Goal: Transaction & Acquisition: Purchase product/service

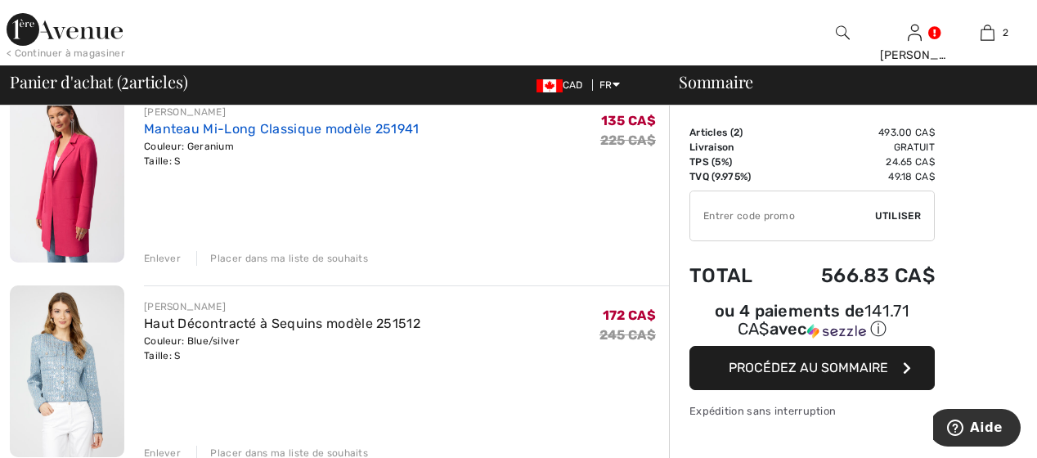
scroll to position [164, 0]
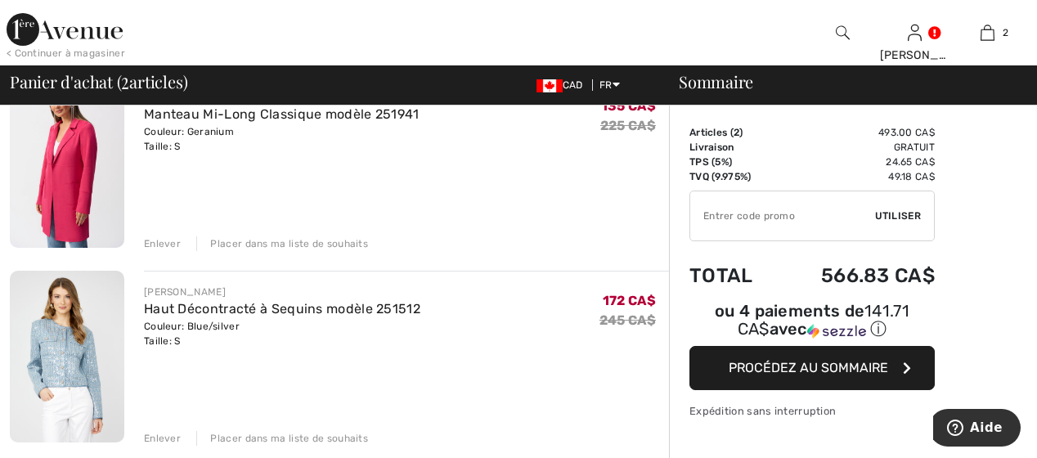
click at [50, 346] on img at bounding box center [67, 357] width 115 height 172
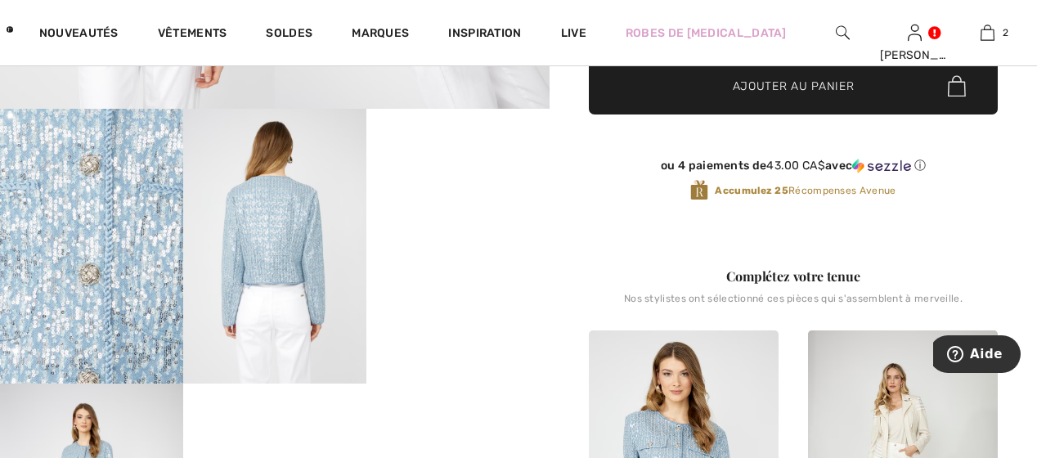
scroll to position [491, 0]
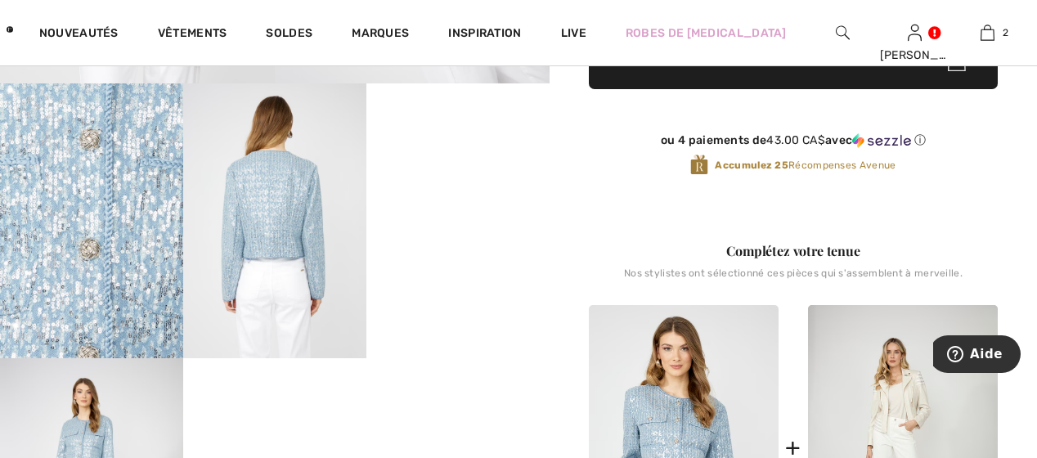
click at [132, 207] on img at bounding box center [91, 220] width 183 height 275
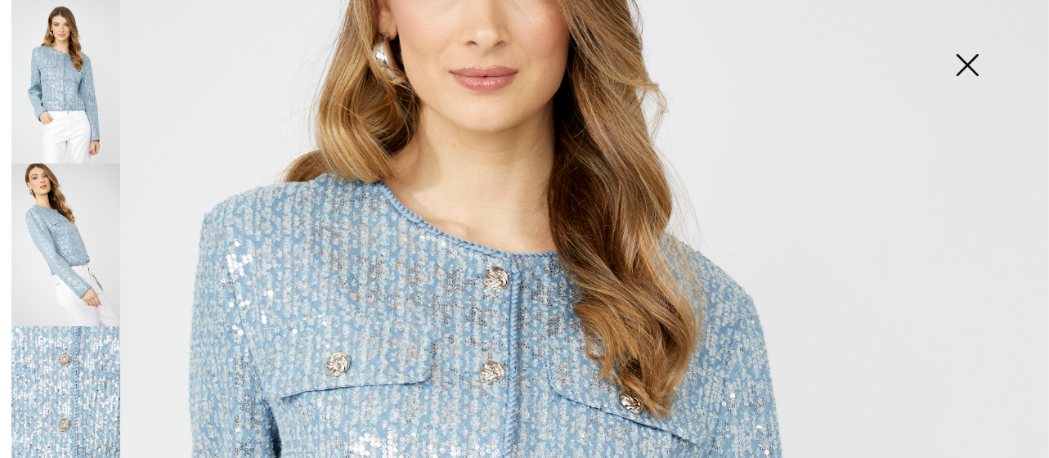
scroll to position [0, 0]
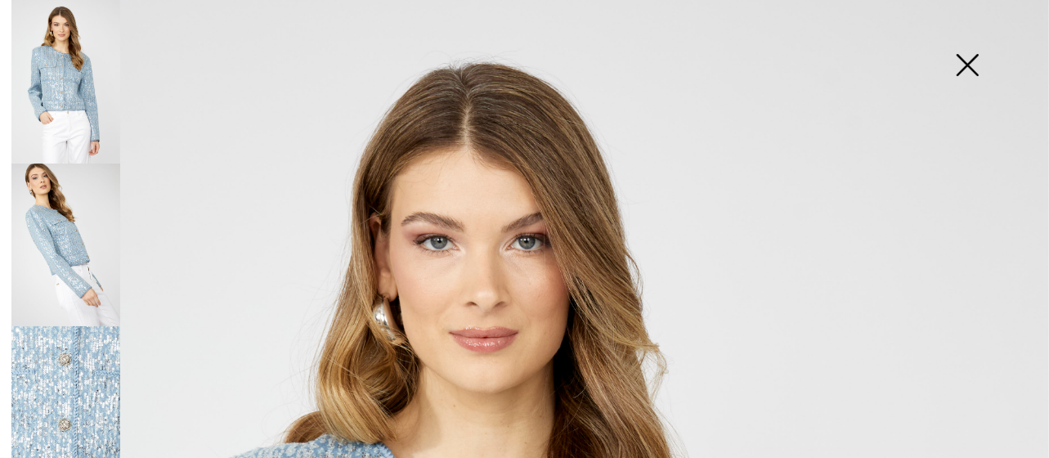
click at [963, 64] on img at bounding box center [968, 67] width 82 height 84
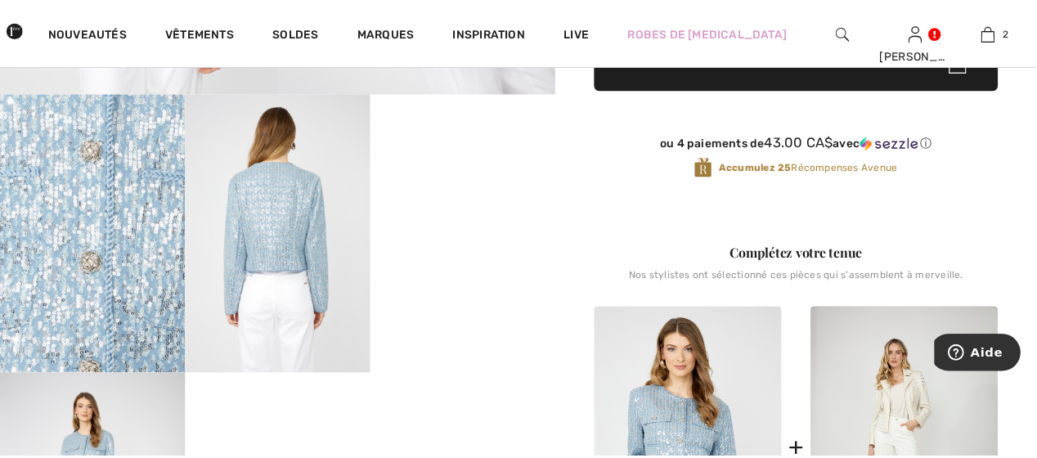
scroll to position [491, 0]
